Goal: Complete application form: Complete application form

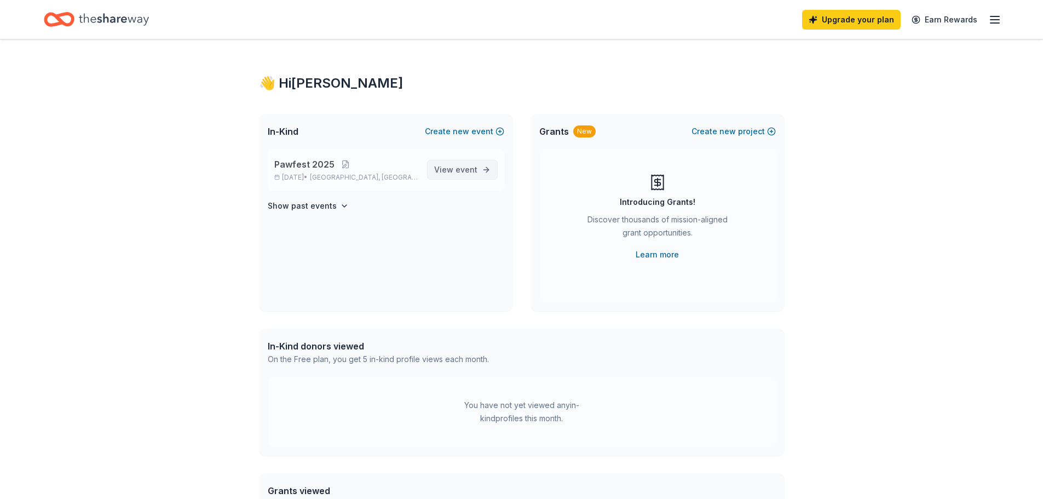
click at [491, 179] on link "View event" at bounding box center [462, 170] width 71 height 20
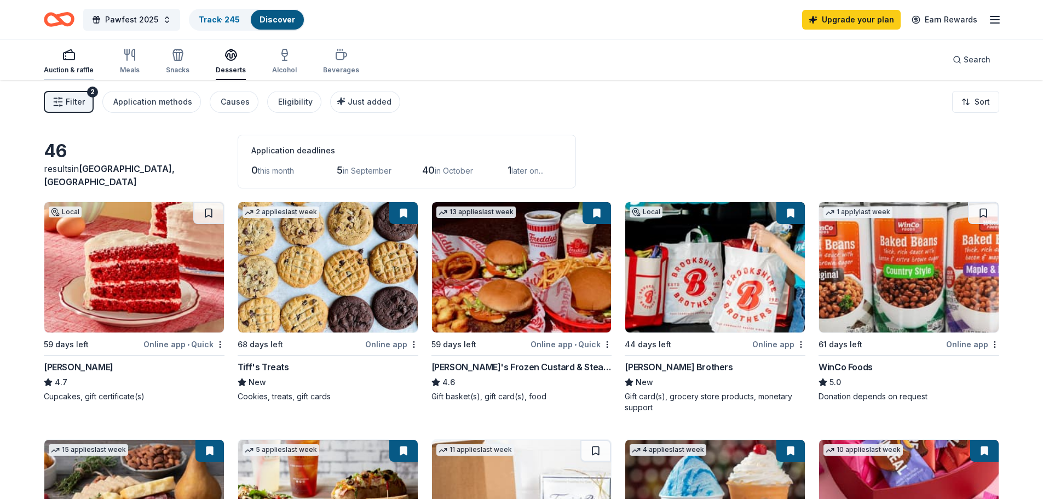
click at [81, 57] on div "button" at bounding box center [69, 54] width 50 height 13
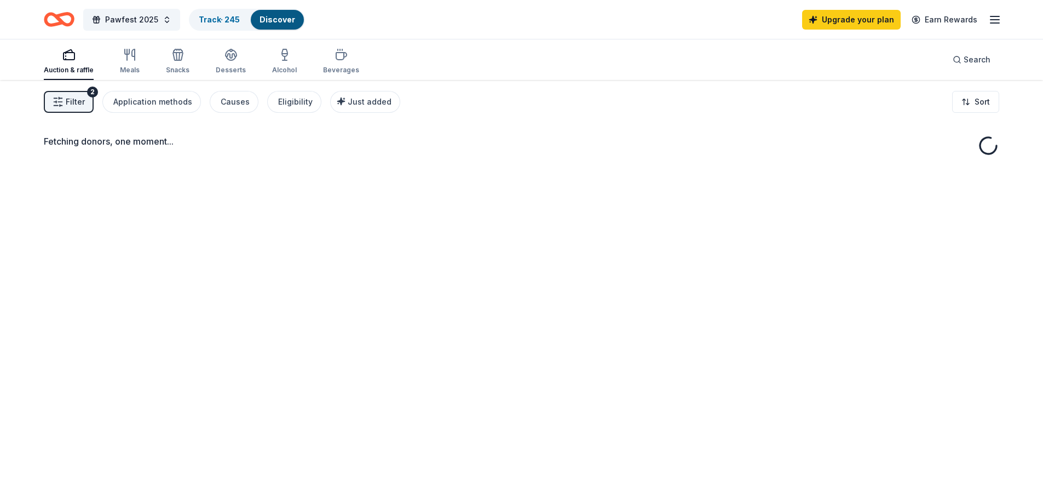
drag, startPoint x: 71, startPoint y: 83, endPoint x: 71, endPoint y: 91, distance: 7.7
click at [71, 90] on div "Filter 2 Application methods Causes Eligibility Just added Sort" at bounding box center [521, 102] width 1043 height 44
click at [71, 93] on button "Filter 2" at bounding box center [69, 102] width 50 height 22
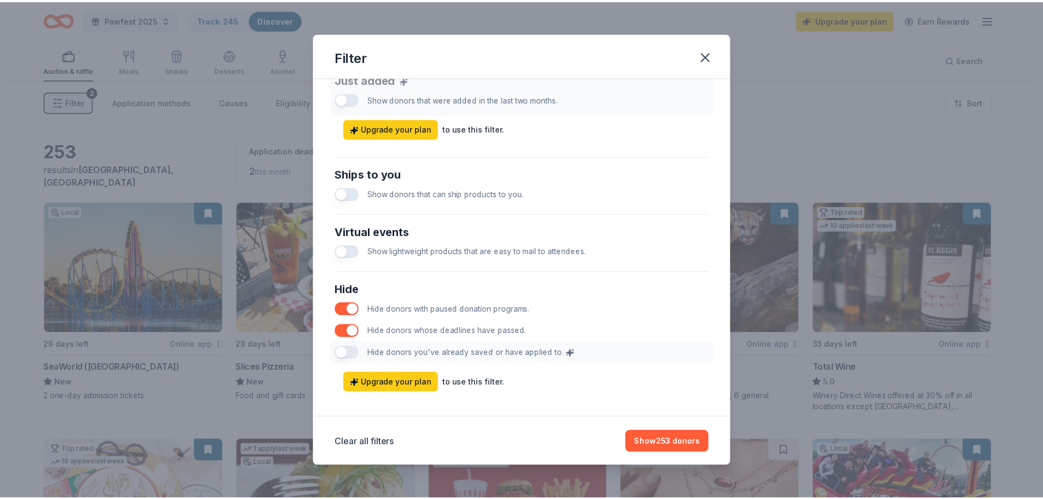
scroll to position [456, 0]
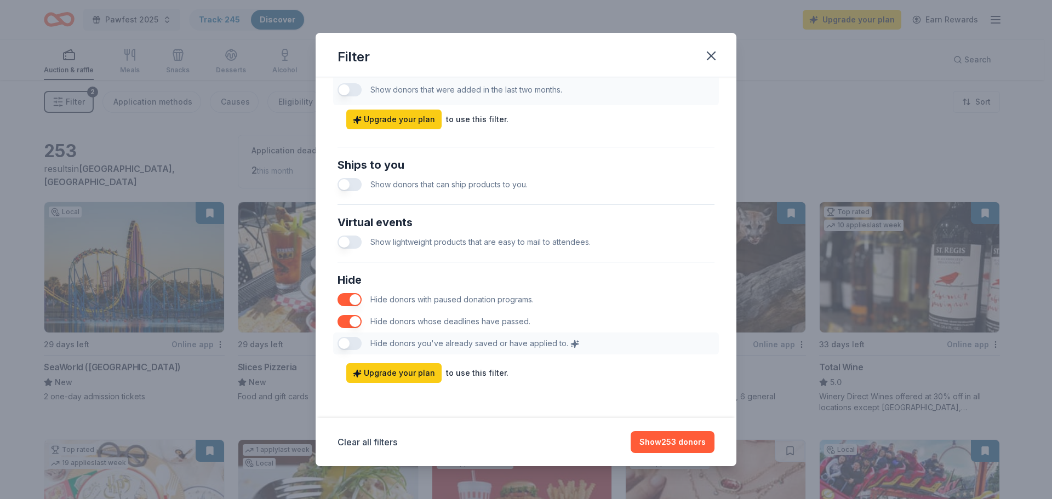
click at [811, 91] on div "Filter Causes Find donors that support causes like yours. Animals Art & Culture…" at bounding box center [526, 249] width 1052 height 499
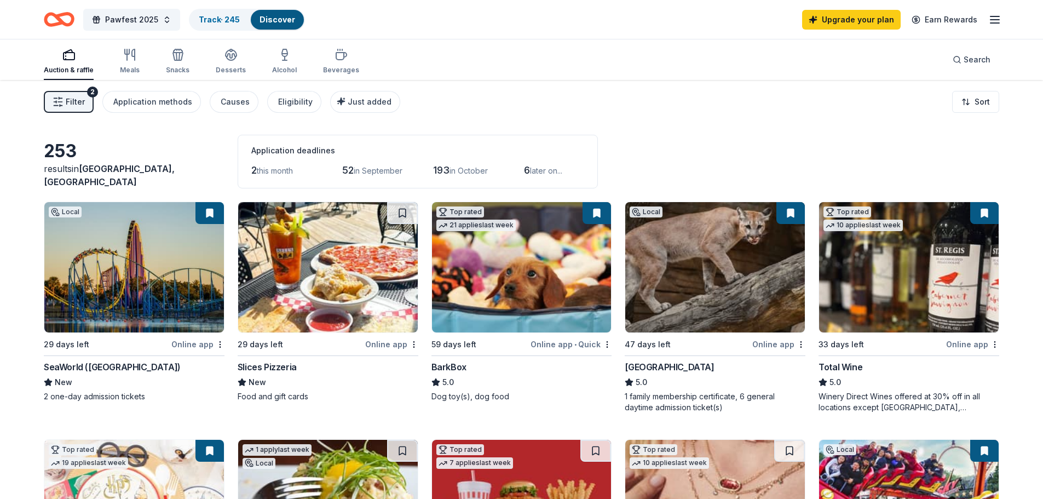
click at [516, 271] on img at bounding box center [522, 267] width 180 height 130
click at [953, 346] on div "Online app" at bounding box center [972, 344] width 53 height 14
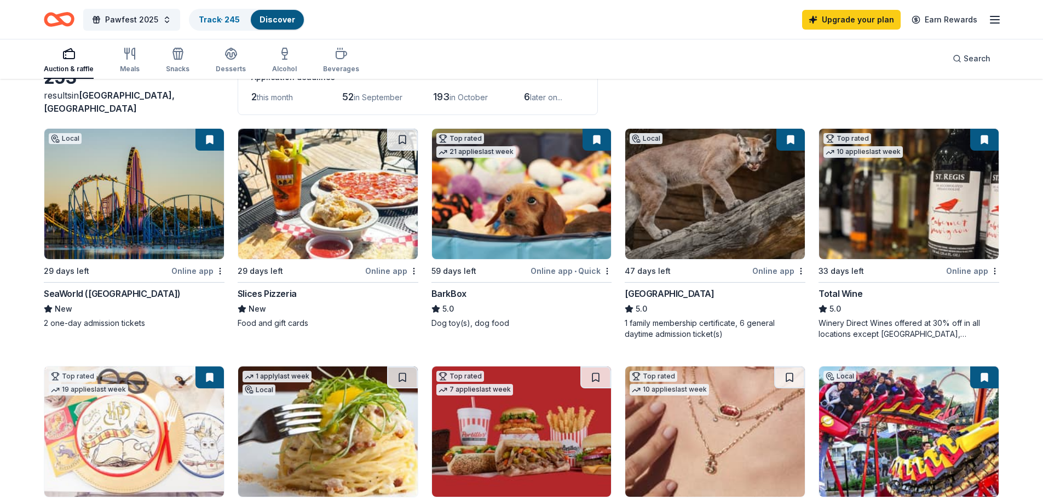
scroll to position [0, 0]
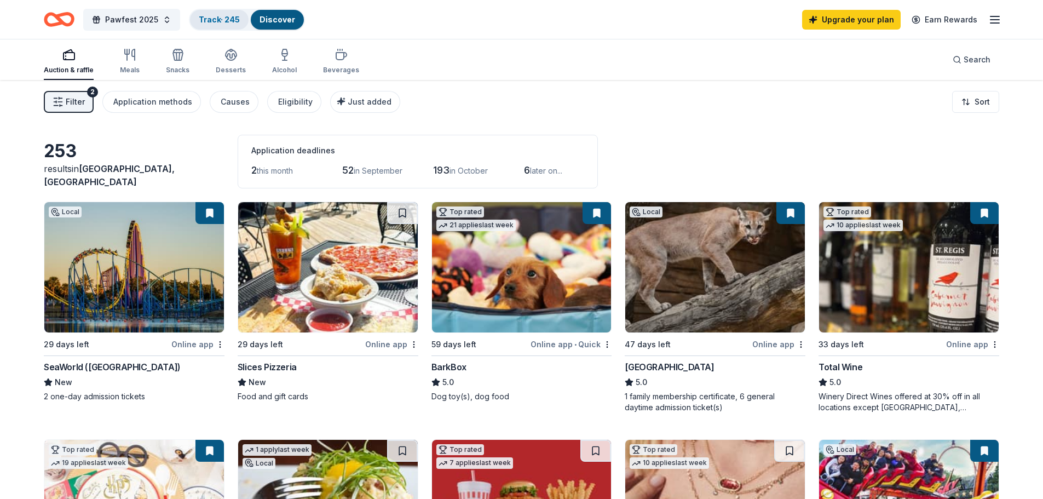
click at [210, 20] on link "Track · 245" at bounding box center [219, 19] width 41 height 9
click at [228, 11] on div "Track · 245" at bounding box center [219, 20] width 59 height 20
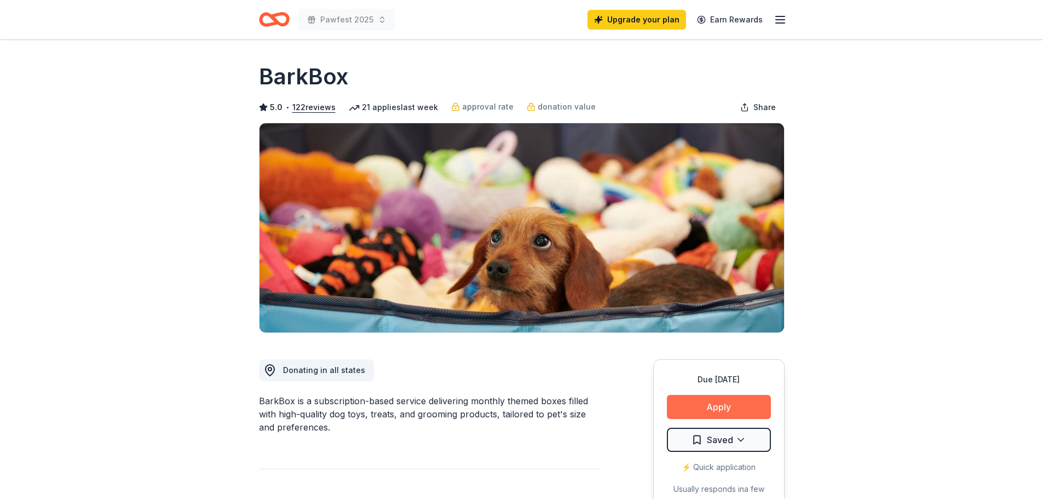
click at [715, 410] on button "Apply" at bounding box center [719, 407] width 104 height 24
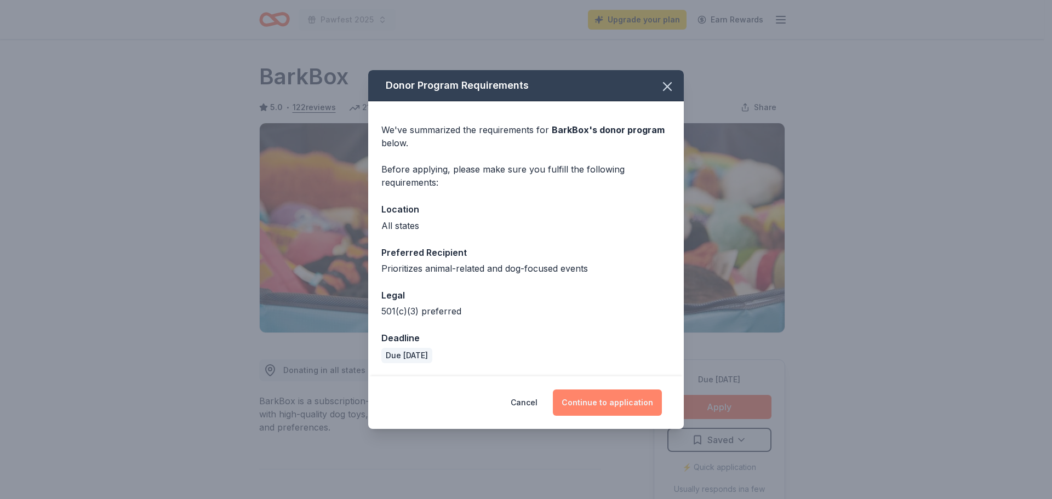
click at [630, 403] on button "Continue to application" at bounding box center [607, 402] width 109 height 26
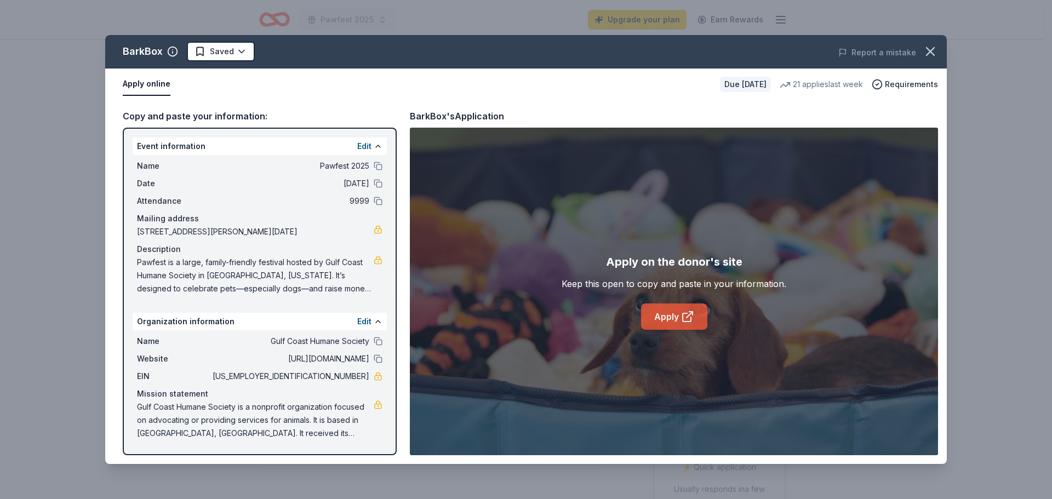
click at [694, 322] on link "Apply" at bounding box center [674, 316] width 66 height 26
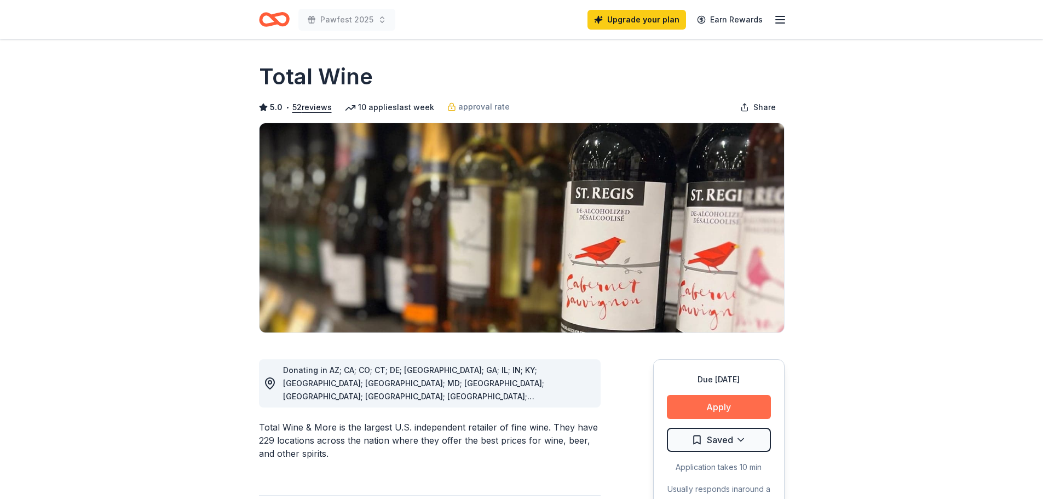
click at [726, 408] on button "Apply" at bounding box center [719, 407] width 104 height 24
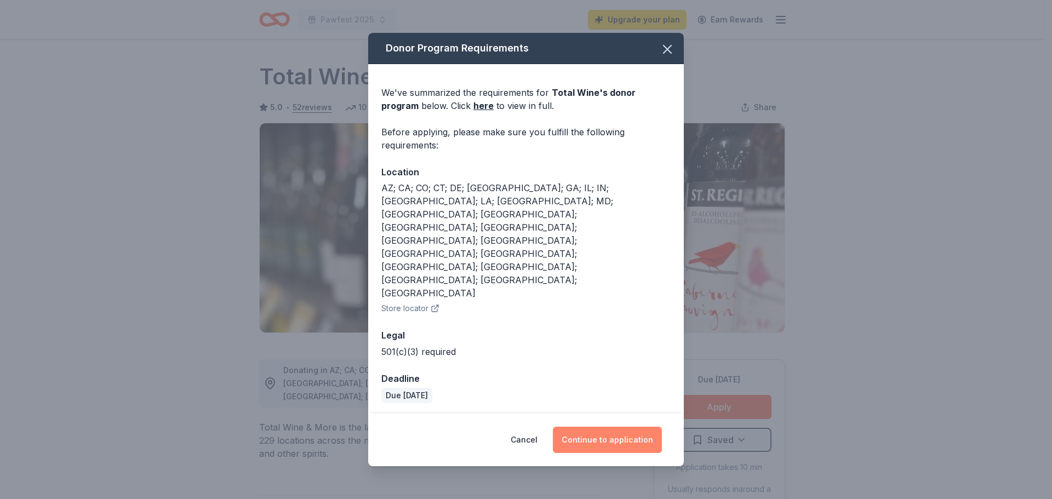
click at [618, 427] on button "Continue to application" at bounding box center [607, 440] width 109 height 26
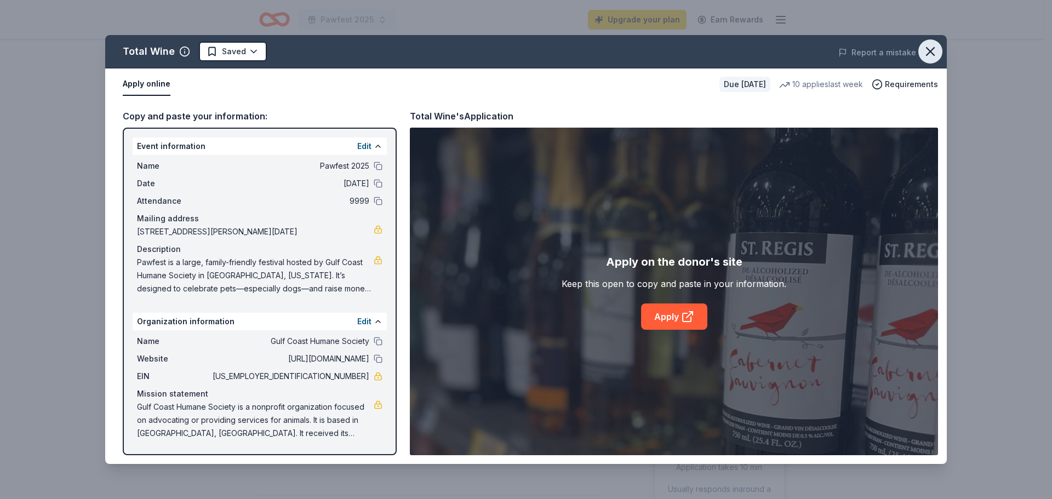
click at [934, 55] on icon "button" at bounding box center [930, 52] width 8 height 8
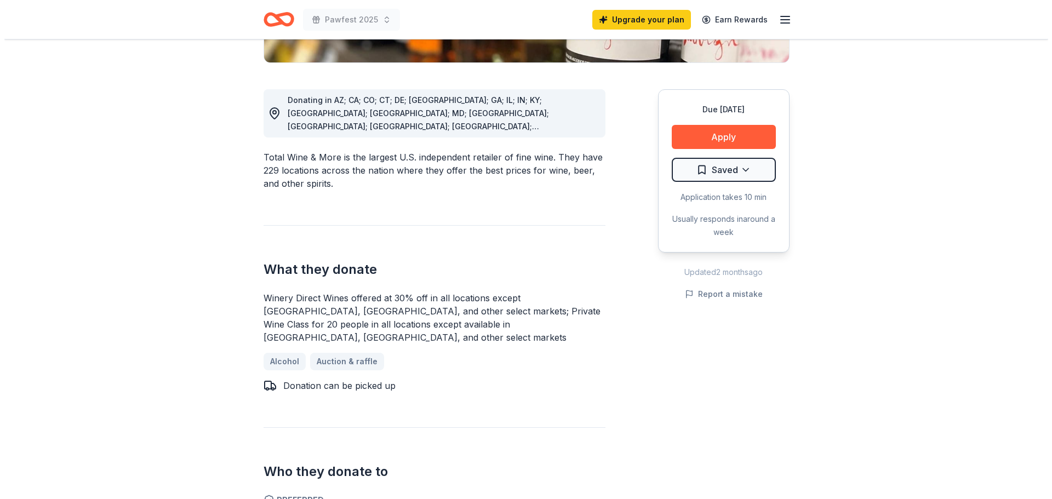
scroll to position [274, 0]
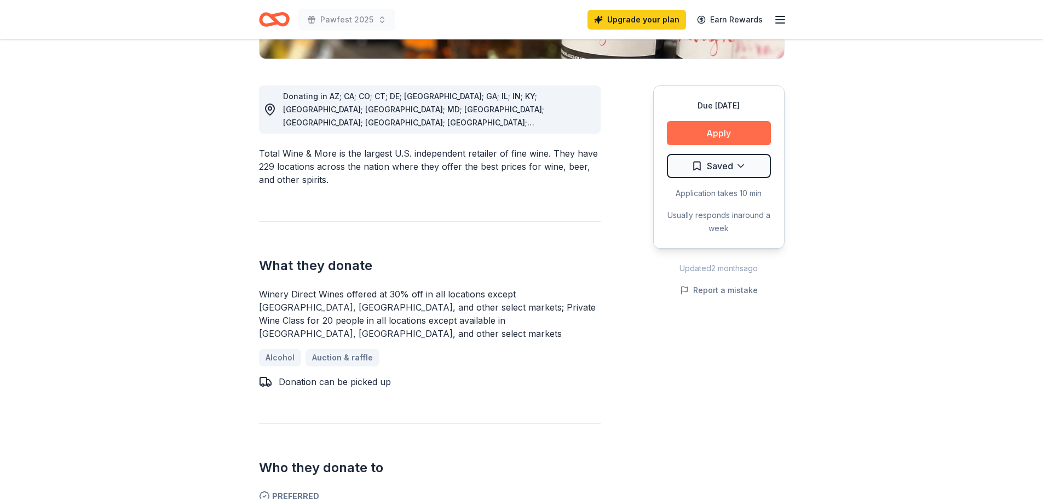
click at [711, 141] on button "Apply" at bounding box center [719, 133] width 104 height 24
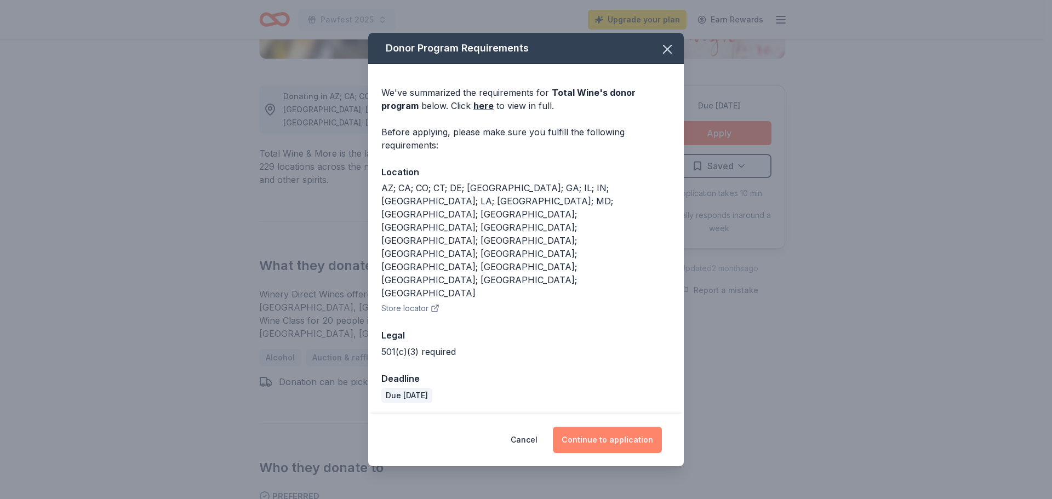
click at [574, 427] on button "Continue to application" at bounding box center [607, 440] width 109 height 26
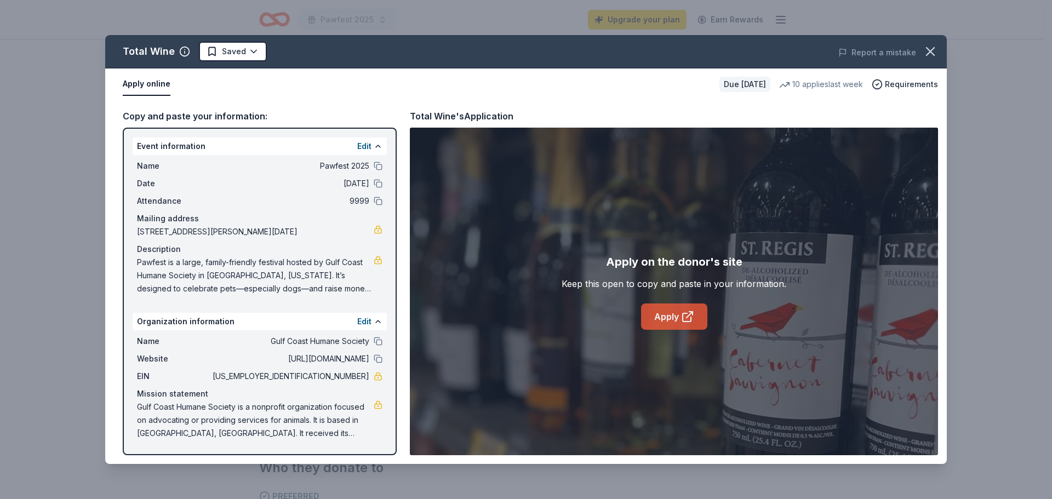
click at [671, 313] on link "Apply" at bounding box center [674, 316] width 66 height 26
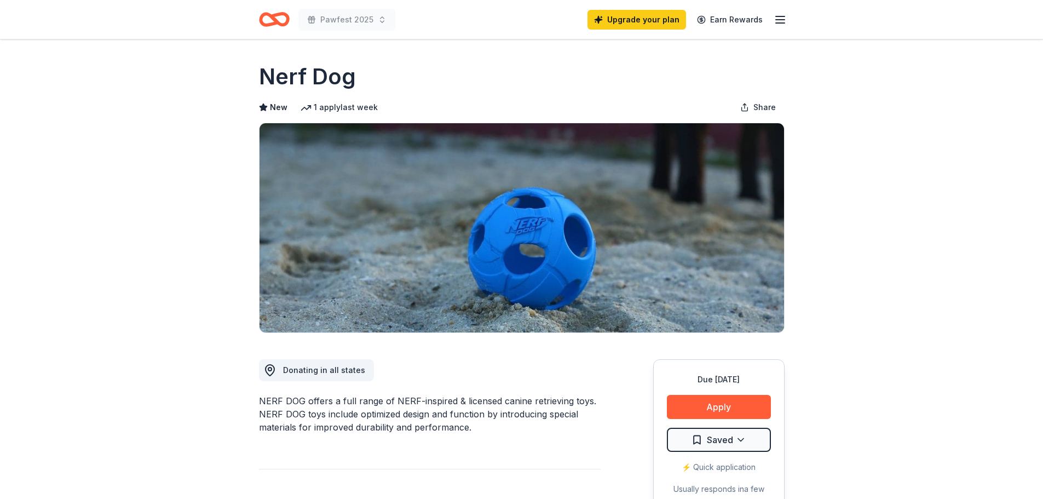
click at [522, 291] on img at bounding box center [522, 227] width 525 height 209
click at [711, 404] on button "Apply" at bounding box center [719, 407] width 104 height 24
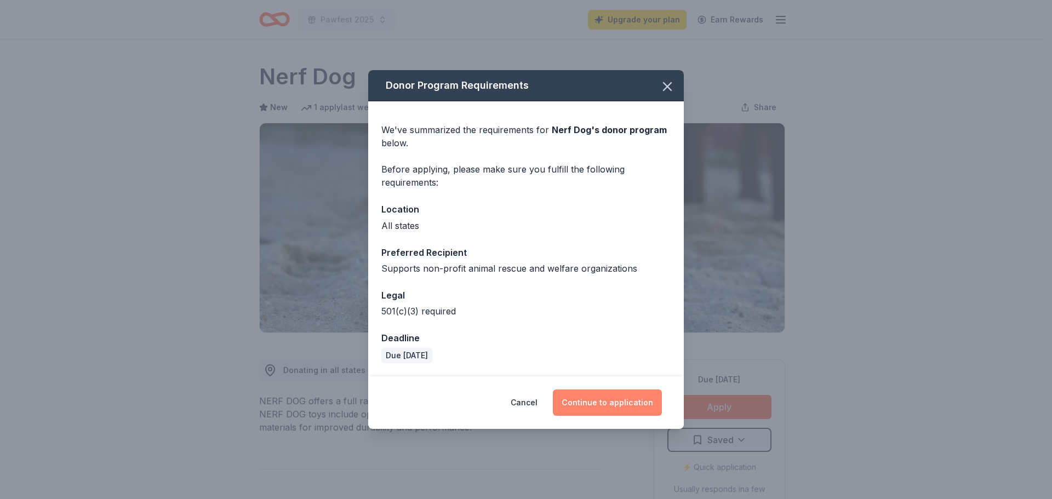
click at [607, 392] on button "Continue to application" at bounding box center [607, 402] width 109 height 26
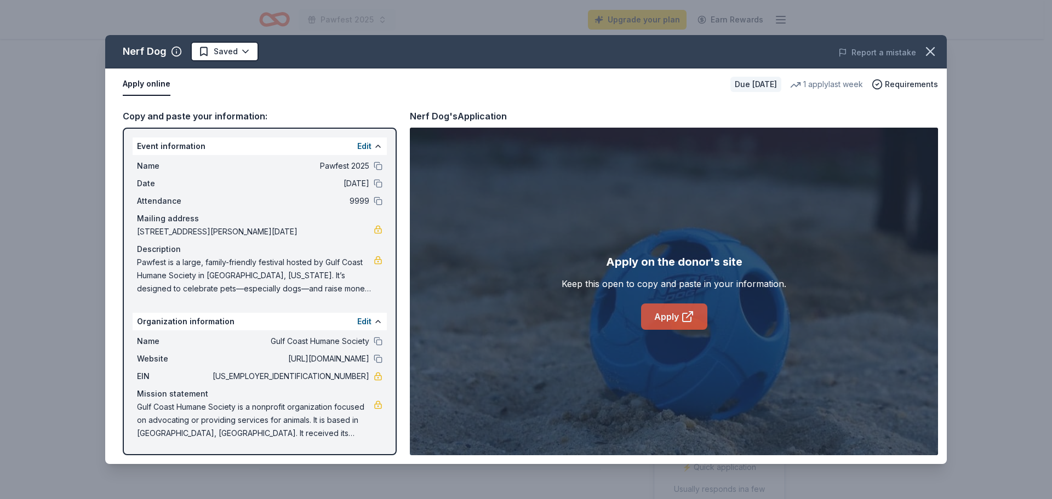
click at [647, 324] on link "Apply" at bounding box center [674, 316] width 66 height 26
